Goal: Task Accomplishment & Management: Manage account settings

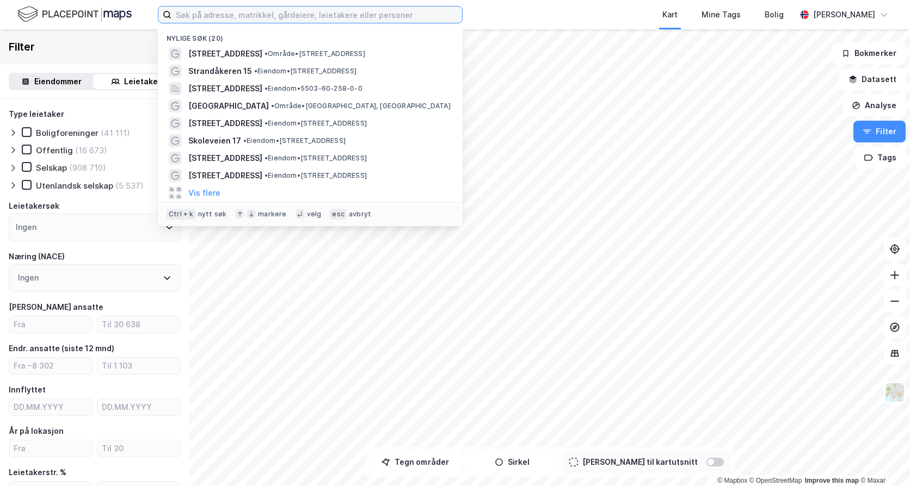
click at [303, 21] on input at bounding box center [316, 15] width 291 height 16
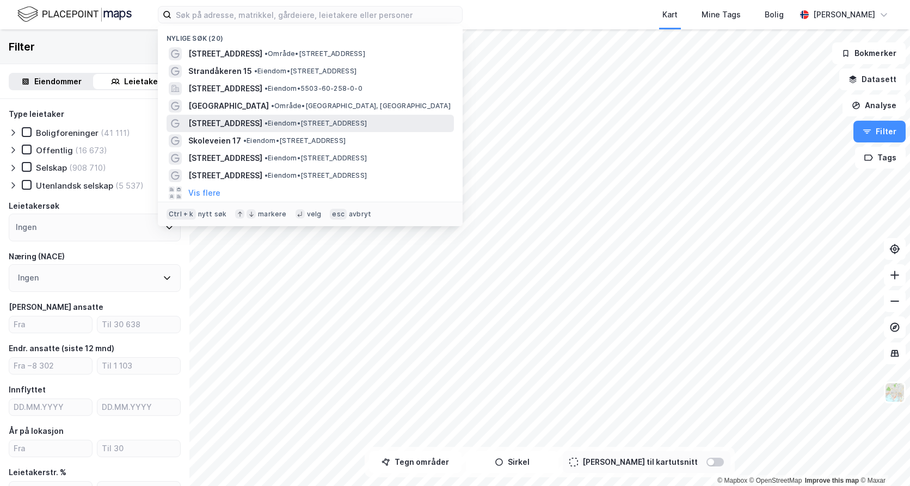
click at [312, 117] on div "[STREET_ADDRESS] • Eiendom • [STREET_ADDRESS]" at bounding box center [319, 123] width 263 height 13
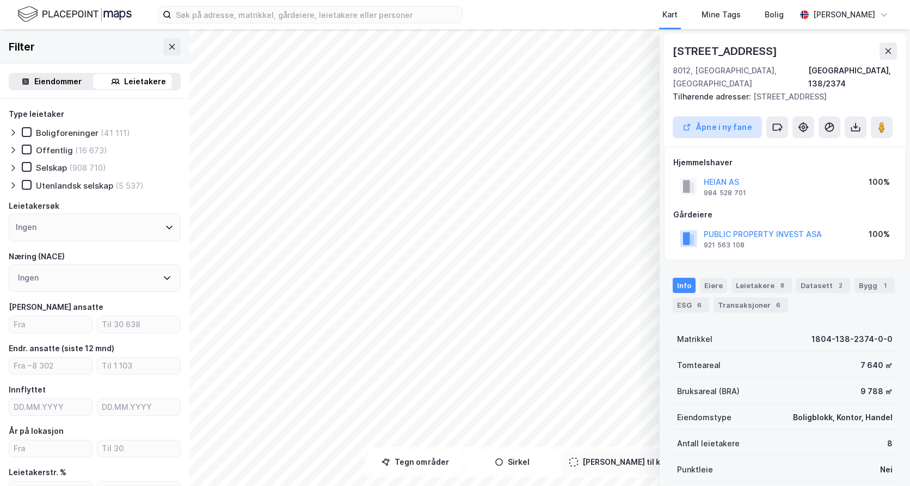
click at [724, 120] on button "Åpne i ny fane" at bounding box center [717, 127] width 89 height 22
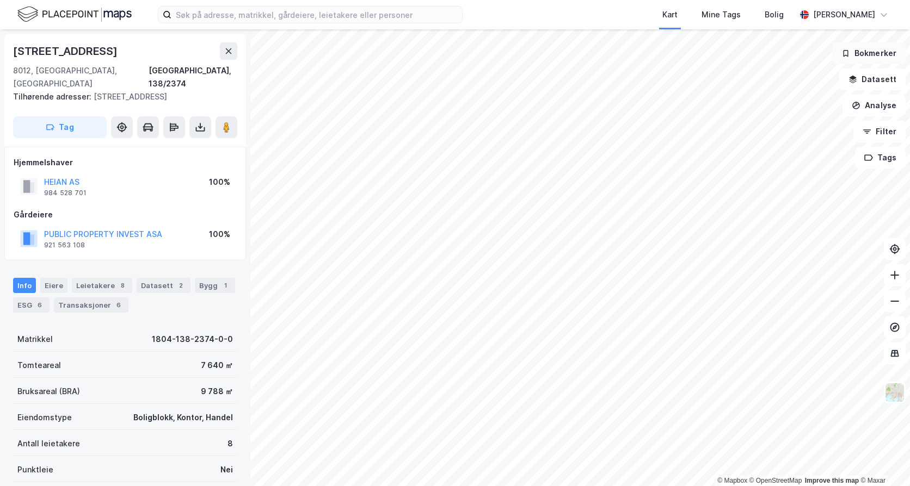
click at [897, 56] on button "Bokmerker" at bounding box center [868, 53] width 73 height 22
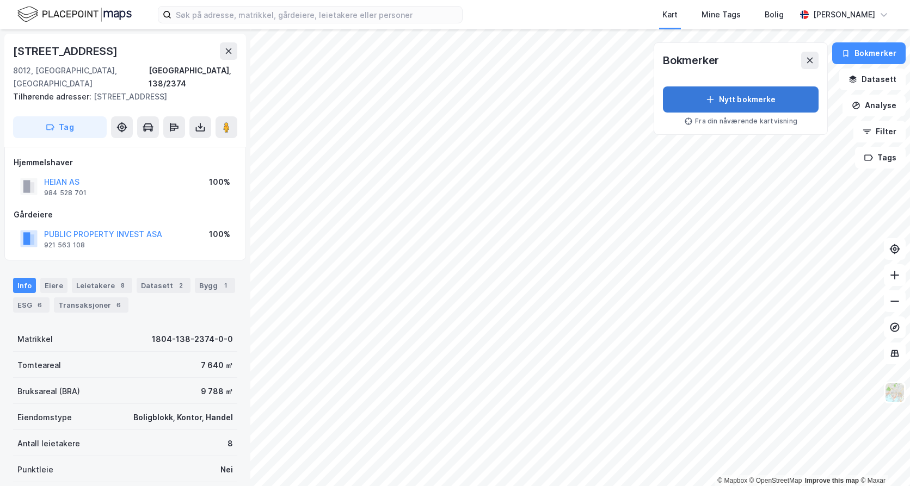
click at [755, 100] on button "Nytt bokmerke" at bounding box center [741, 100] width 156 height 26
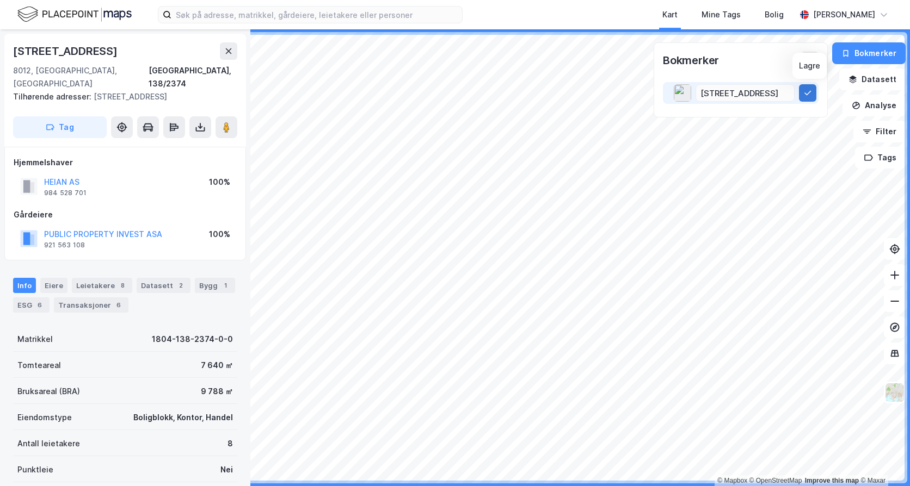
type input "[STREET_ADDRESS]"
drag, startPoint x: 817, startPoint y: 95, endPoint x: 812, endPoint y: 96, distance: 5.5
click at [816, 95] on button at bounding box center [807, 92] width 17 height 17
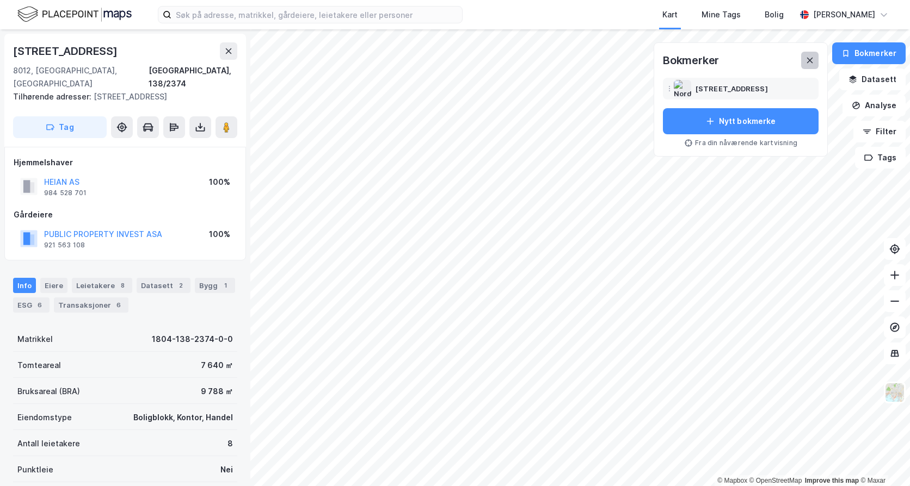
click at [806, 64] on button at bounding box center [809, 60] width 17 height 17
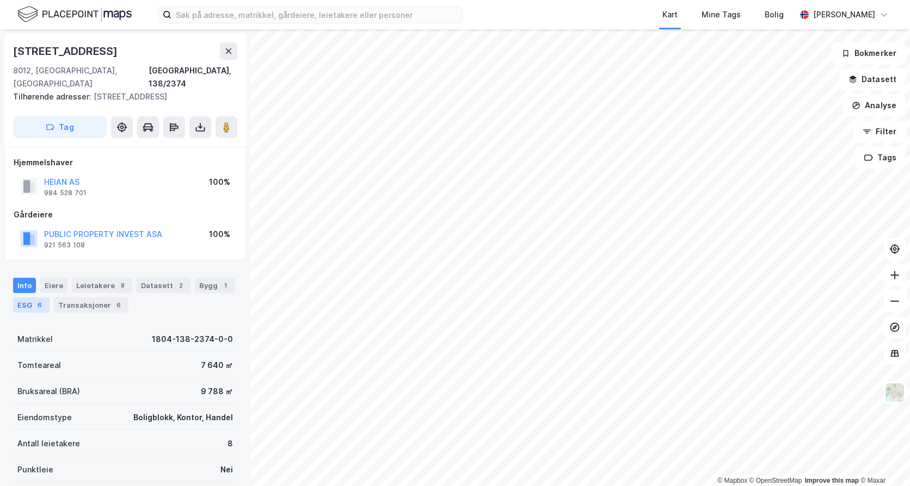
click at [34, 300] on div "6" at bounding box center [39, 305] width 11 height 11
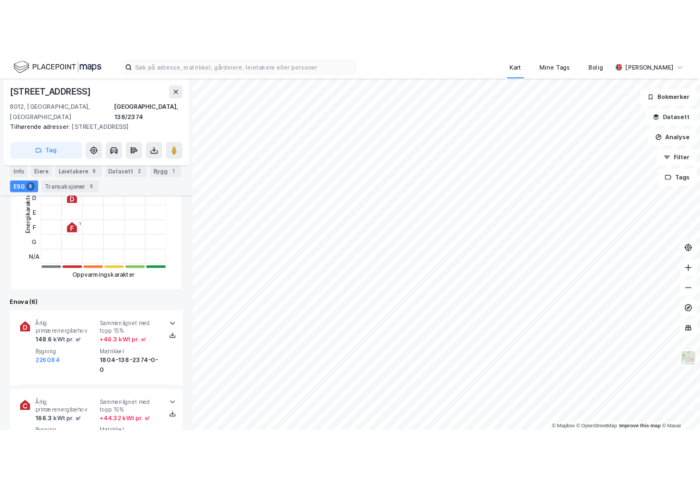
scroll to position [275, 0]
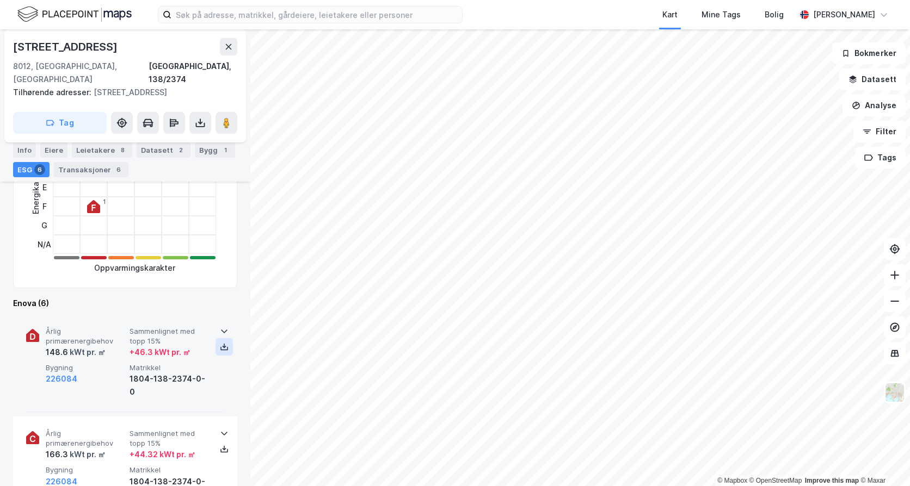
click at [220, 343] on icon at bounding box center [224, 347] width 9 height 9
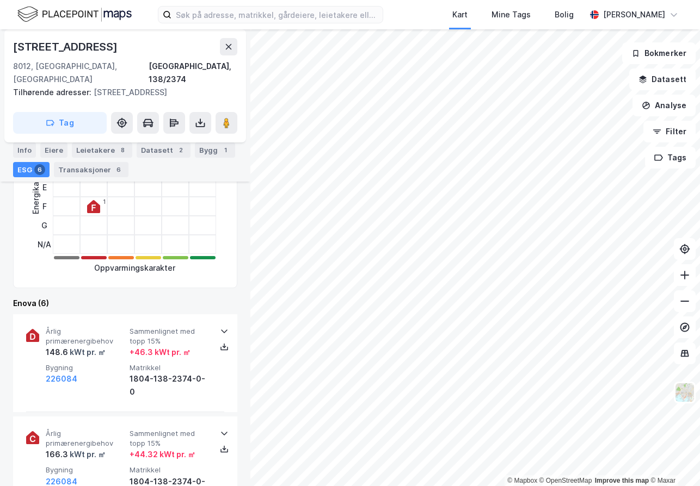
click at [131, 267] on div "Enova statistikk Energikarakter Utstedt : 18. mai 2022 A B C D E F G N/A 2 3 1 …" at bounding box center [125, 169] width 224 height 237
click at [24, 149] on div "Info" at bounding box center [24, 150] width 23 height 15
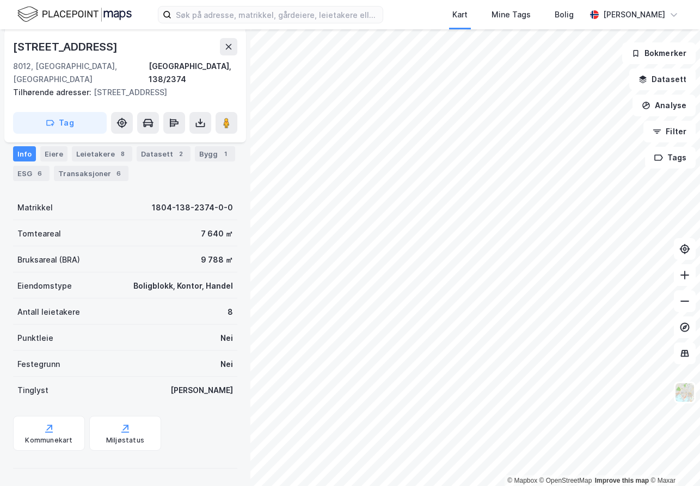
scroll to position [119, 0]
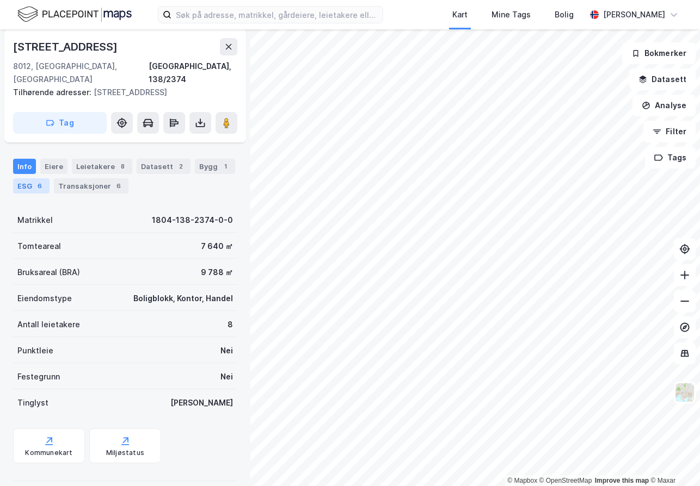
click at [32, 178] on div "ESG 6" at bounding box center [31, 185] width 36 height 15
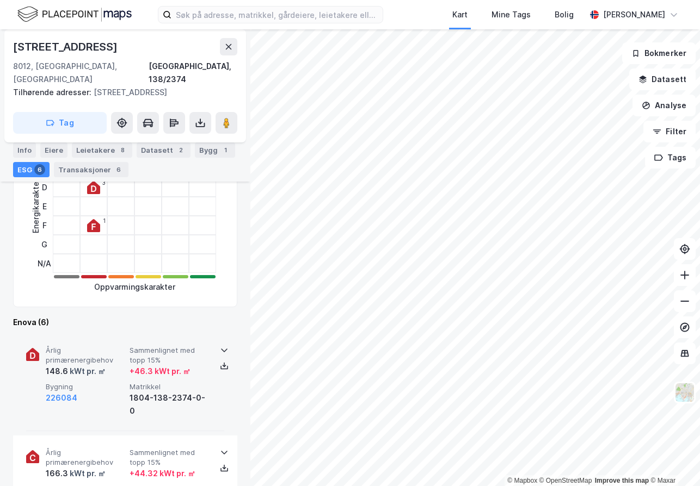
scroll to position [272, 0]
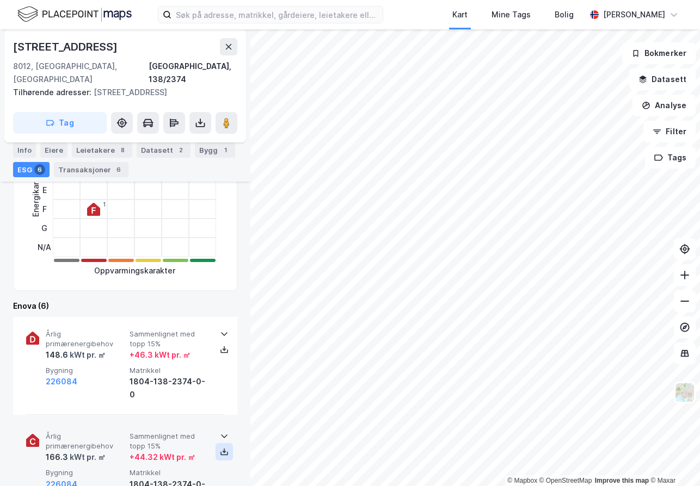
click at [220, 448] on icon at bounding box center [224, 452] width 9 height 9
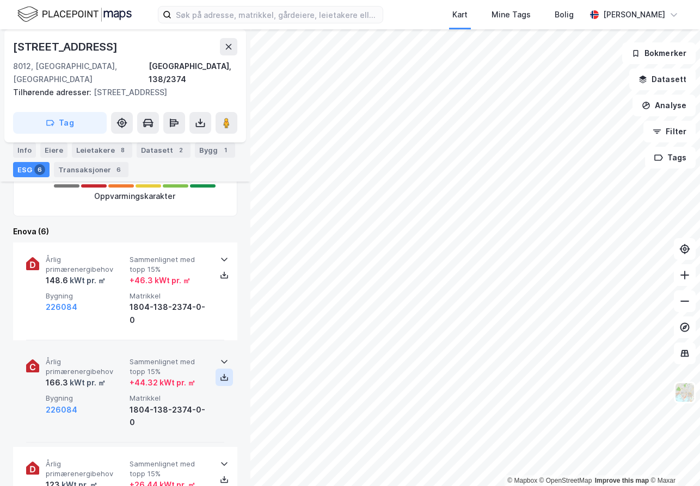
scroll to position [381, 0]
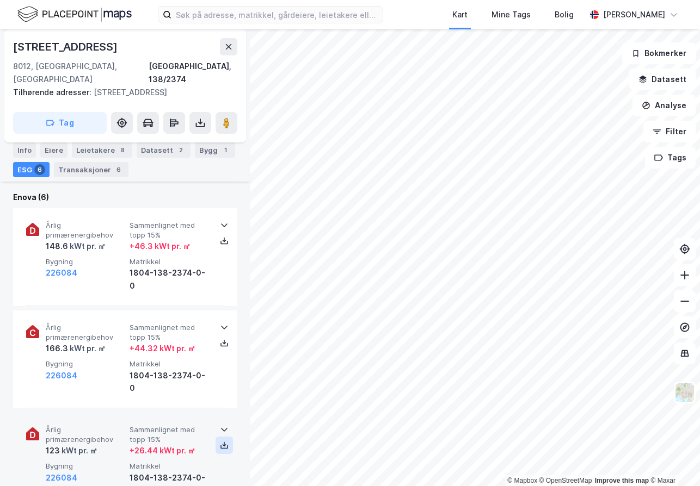
click at [220, 441] on icon at bounding box center [224, 445] width 9 height 9
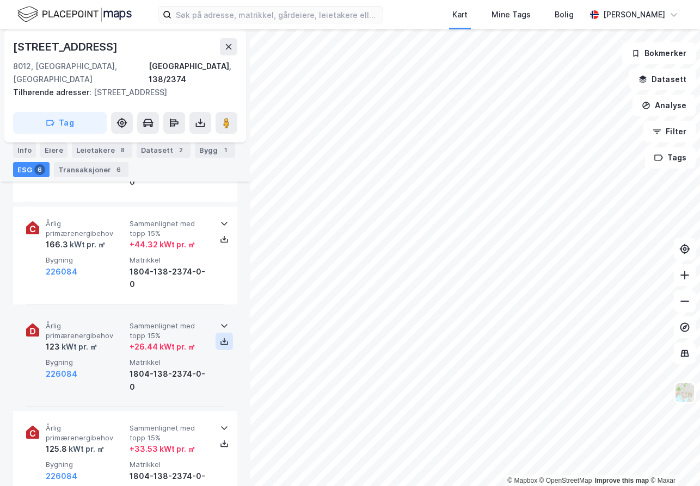
scroll to position [490, 0]
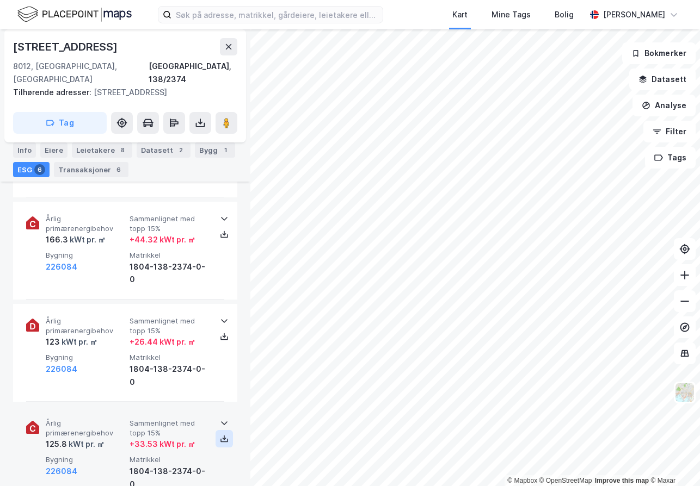
click at [221, 435] on icon at bounding box center [224, 439] width 9 height 9
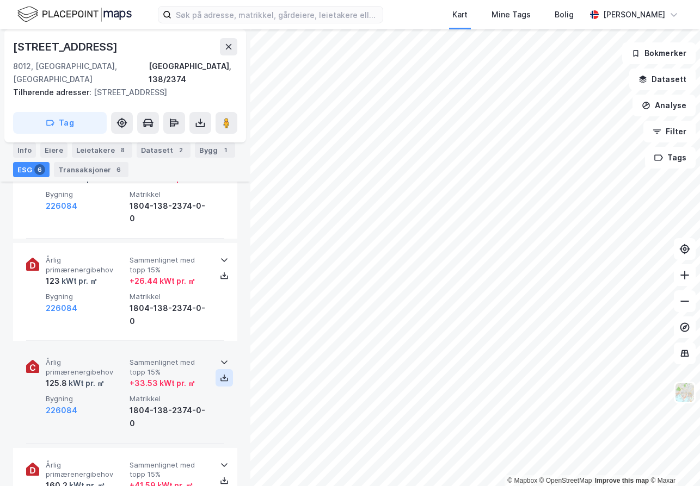
scroll to position [599, 0]
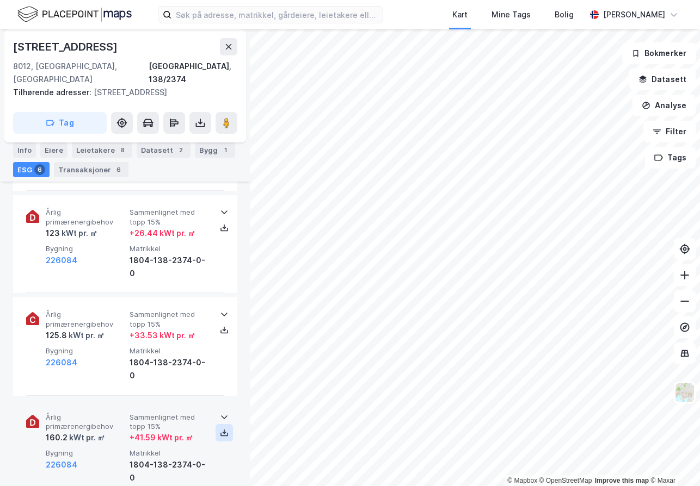
click at [223, 433] on icon at bounding box center [224, 435] width 8 height 4
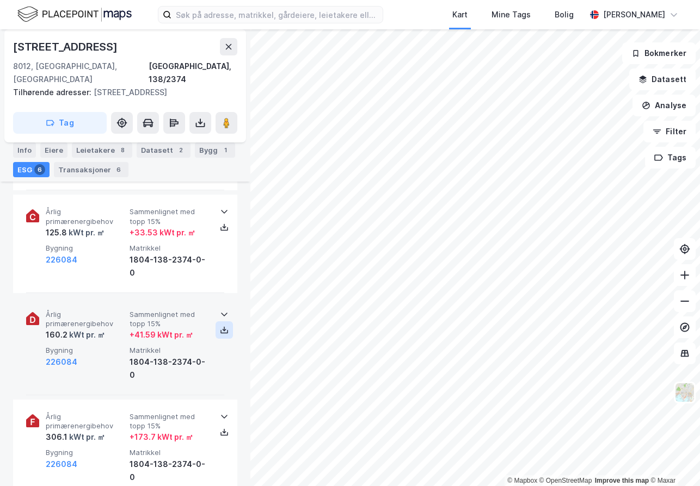
scroll to position [707, 0]
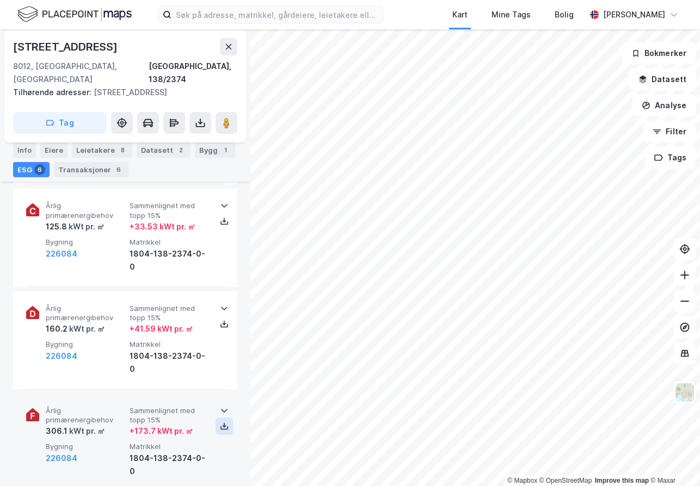
click at [223, 426] on icon at bounding box center [224, 428] width 8 height 4
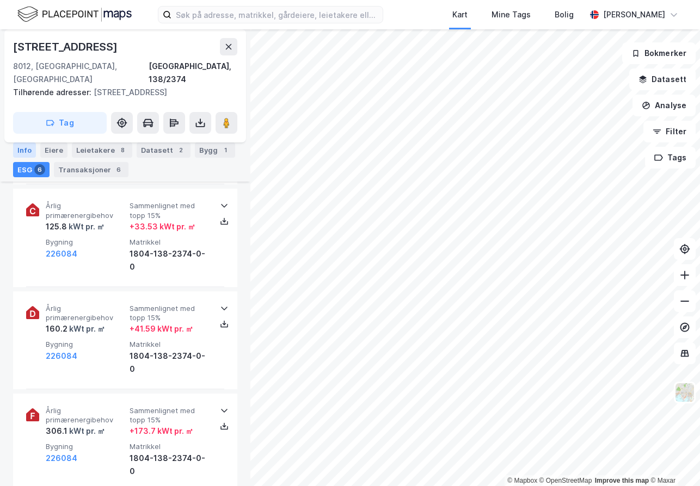
click at [21, 145] on div "Info" at bounding box center [24, 150] width 23 height 15
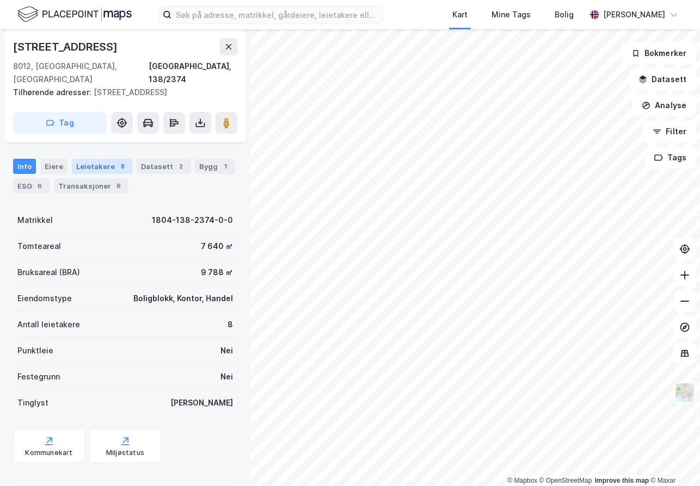
click at [84, 159] on div "Leietakere 8" at bounding box center [102, 166] width 60 height 15
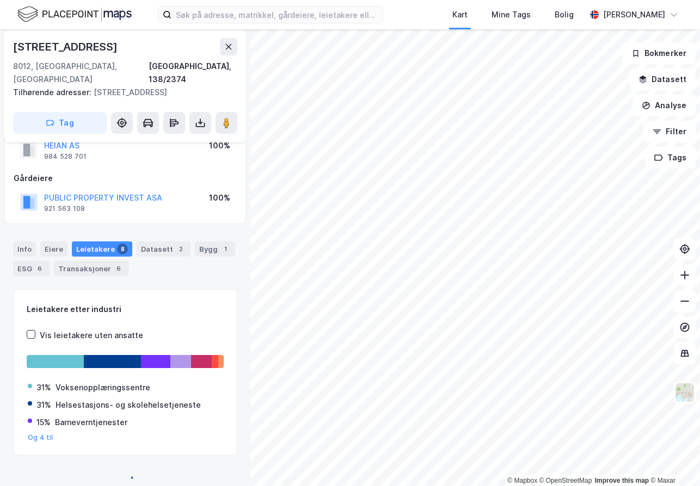
scroll to position [567, 0]
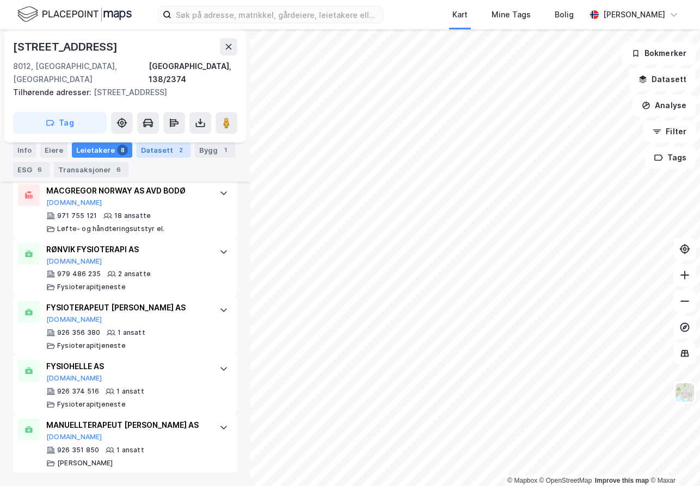
click at [159, 146] on div "Datasett 2" at bounding box center [164, 150] width 54 height 15
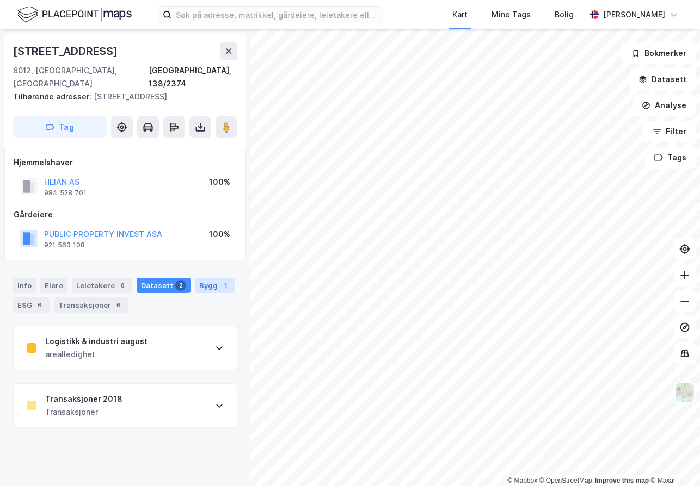
click at [204, 278] on div "Bygg 1" at bounding box center [215, 285] width 40 height 15
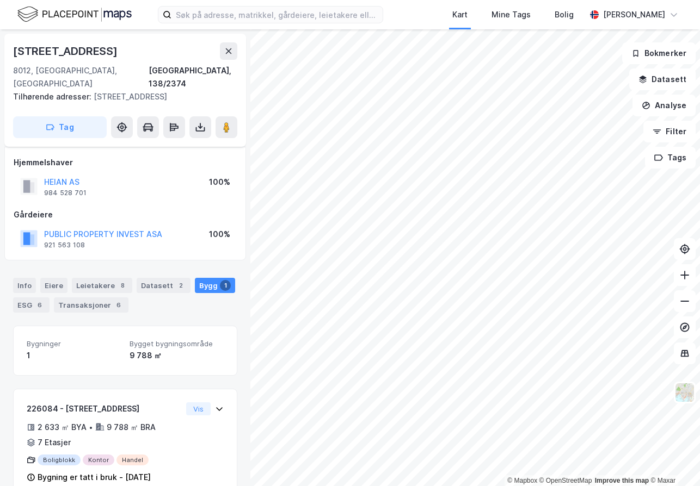
scroll to position [11, 0]
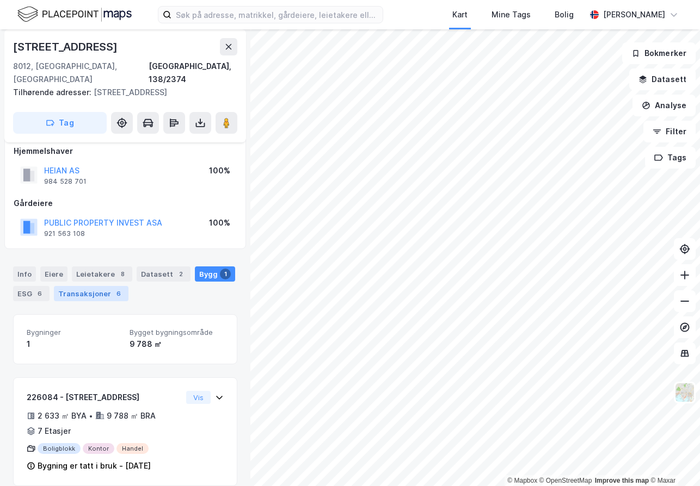
click at [61, 286] on div "Transaksjoner 6" at bounding box center [91, 293] width 75 height 15
